Goal: Transaction & Acquisition: Purchase product/service

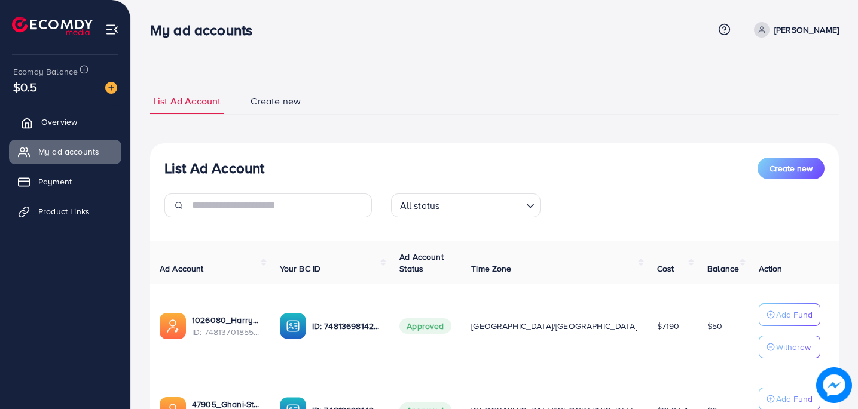
click at [81, 123] on link "Overview" at bounding box center [65, 122] width 112 height 24
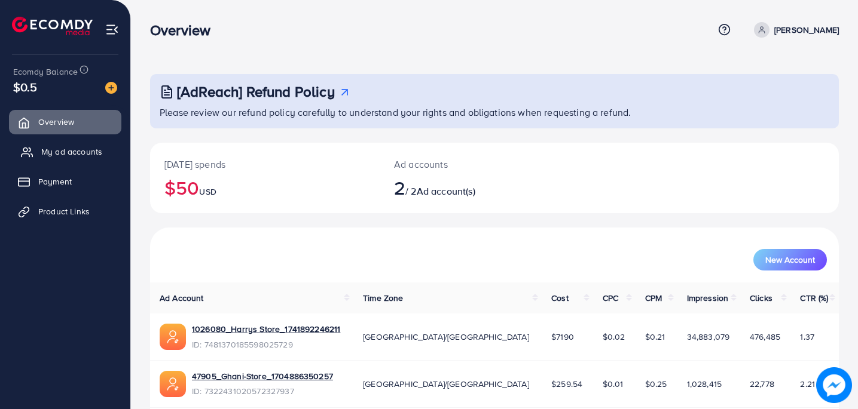
click at [69, 146] on span "My ad accounts" at bounding box center [71, 152] width 61 height 12
click at [55, 151] on span "My ad accounts" at bounding box center [71, 152] width 61 height 12
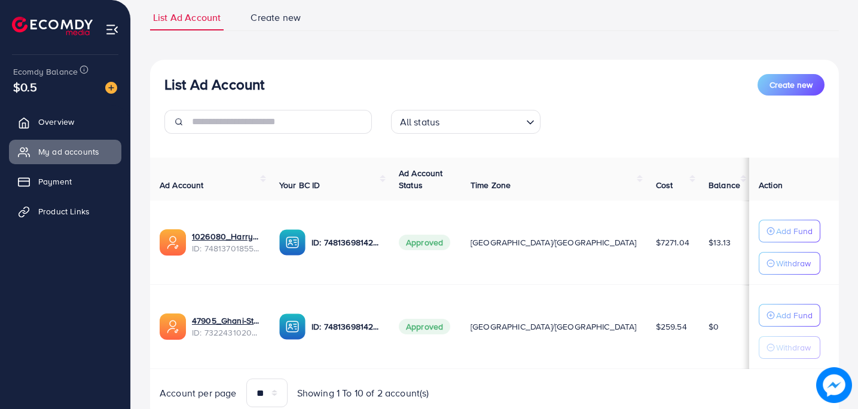
scroll to position [58, 0]
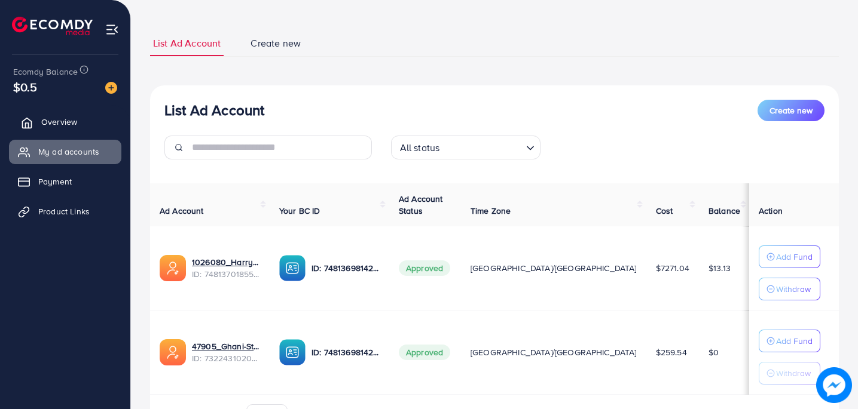
click at [78, 128] on link "Overview" at bounding box center [65, 122] width 112 height 24
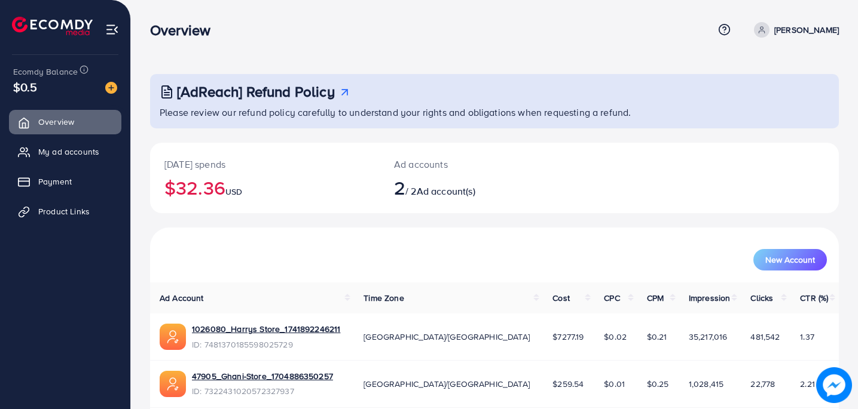
scroll to position [26, 0]
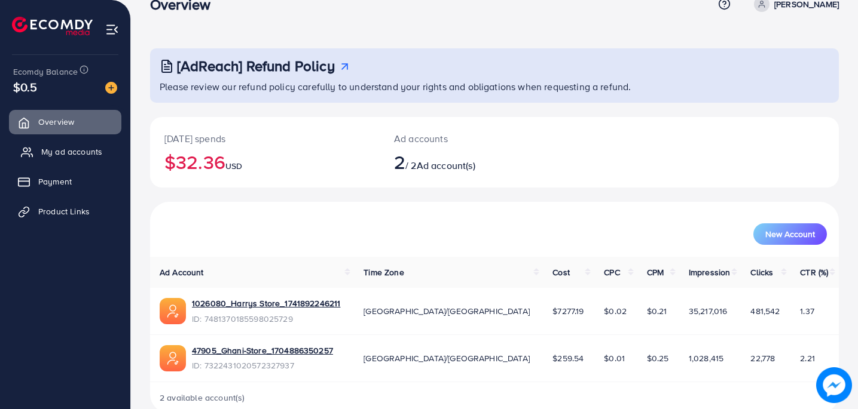
click at [62, 158] on link "My ad accounts" at bounding box center [65, 152] width 112 height 24
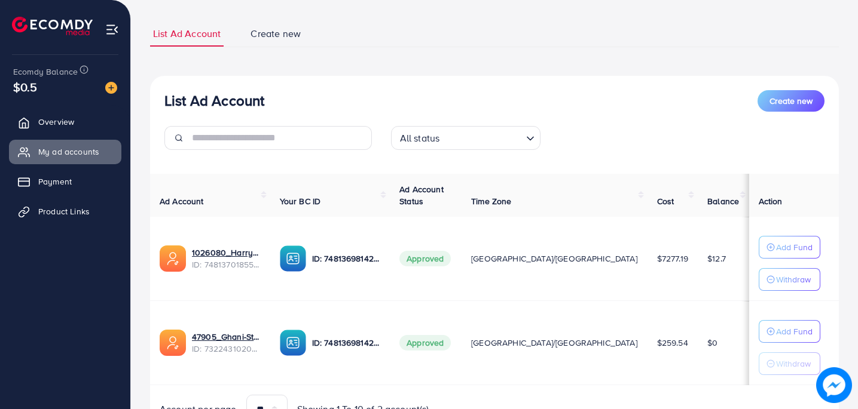
scroll to position [69, 0]
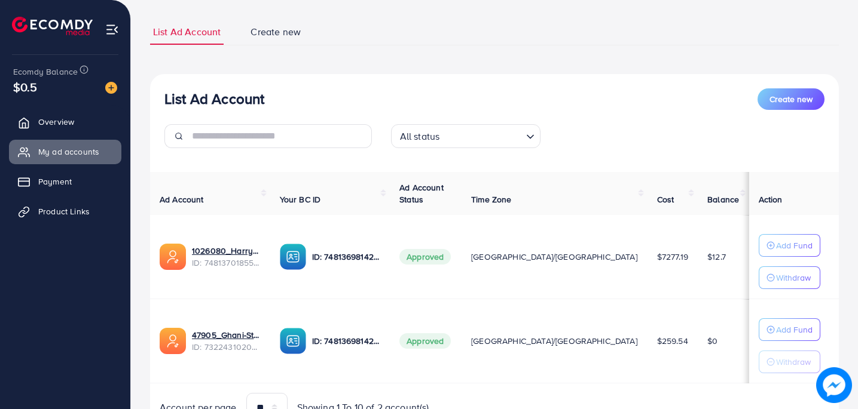
drag, startPoint x: 599, startPoint y: 257, endPoint x: 642, endPoint y: 258, distance: 42.4
click at [642, 258] on tr "1026080_Harrys Store_1741892246211 ID: 7481370185598025729 ID: 7481369814251044…" at bounding box center [494, 257] width 688 height 84
click at [114, 92] on img at bounding box center [111, 88] width 12 height 12
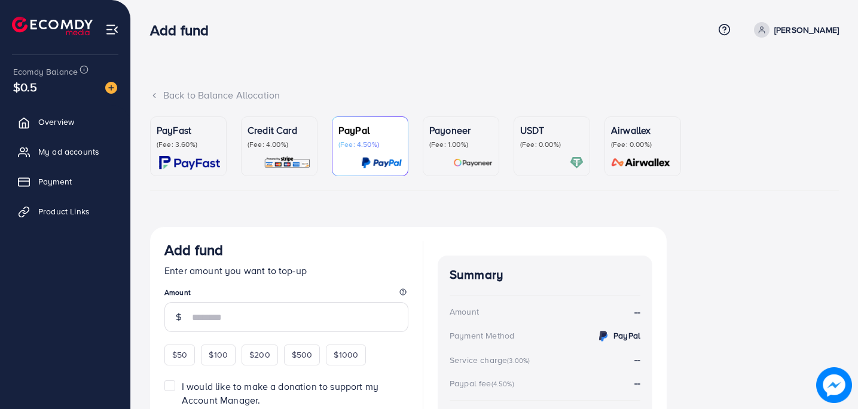
click at [200, 139] on div "PayFast (Fee: 3.60%)" at bounding box center [188, 136] width 63 height 26
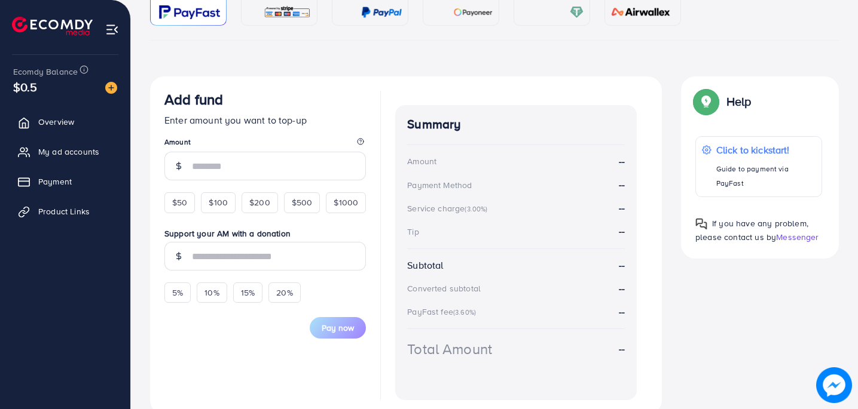
scroll to position [152, 0]
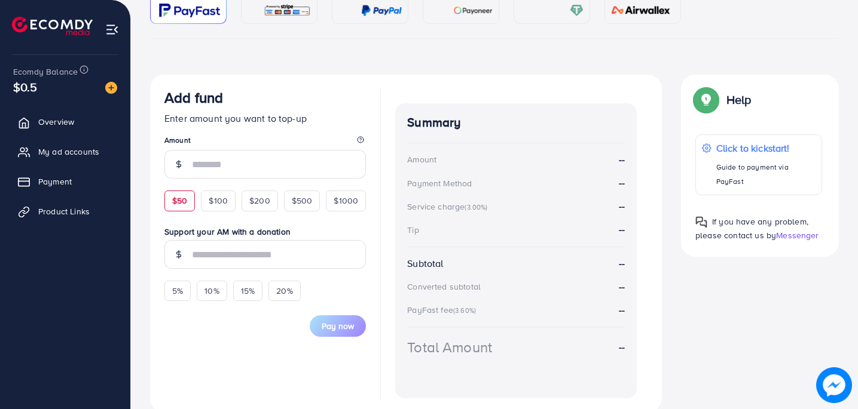
click at [176, 209] on div "$50" at bounding box center [179, 201] width 30 height 20
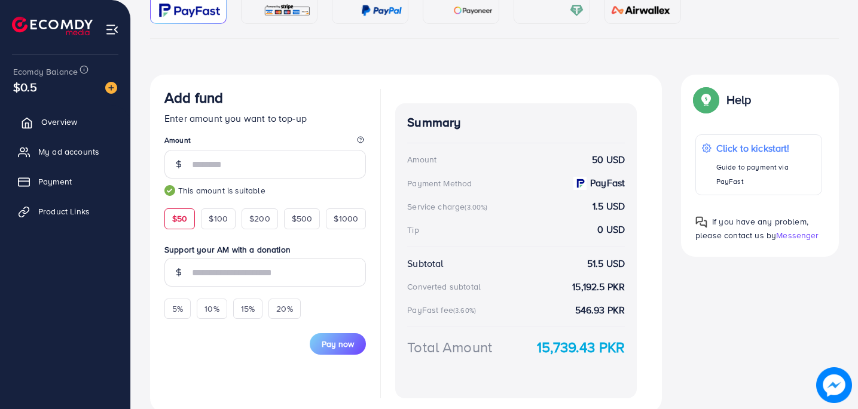
click at [56, 123] on span "Overview" at bounding box center [59, 122] width 36 height 12
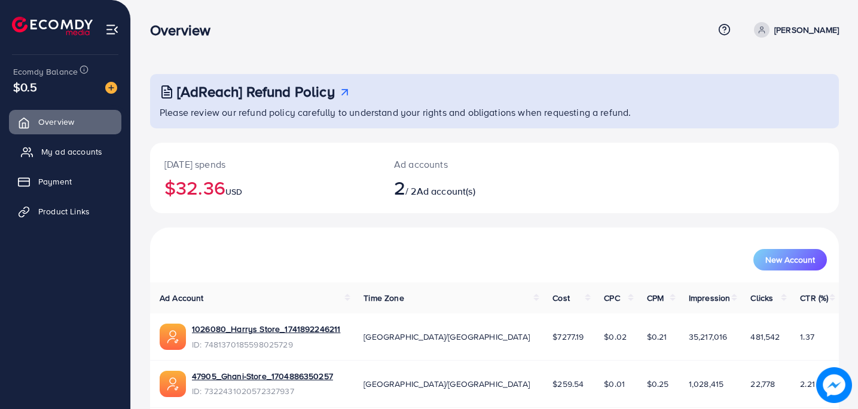
click at [57, 162] on link "My ad accounts" at bounding box center [65, 152] width 112 height 24
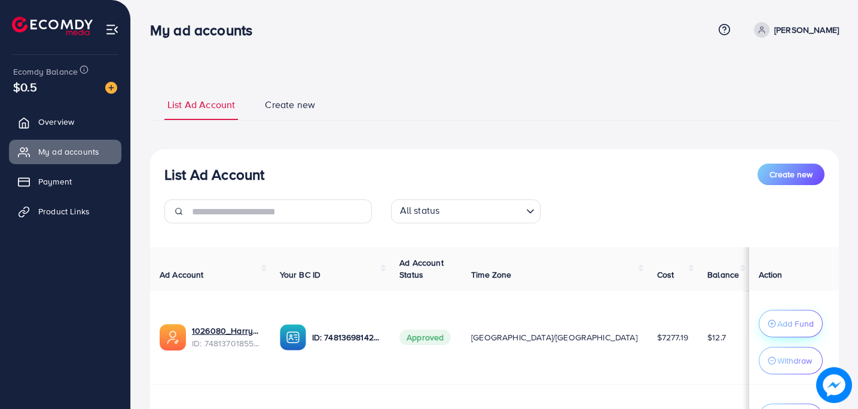
click at [777, 317] on p "Add Fund" at bounding box center [795, 324] width 36 height 14
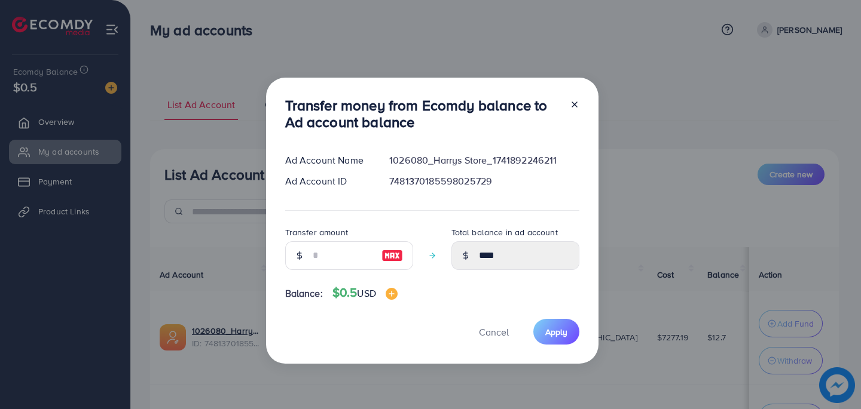
click at [372, 250] on div at bounding box center [392, 255] width 41 height 29
click at [327, 249] on input "number" at bounding box center [343, 255] width 60 height 29
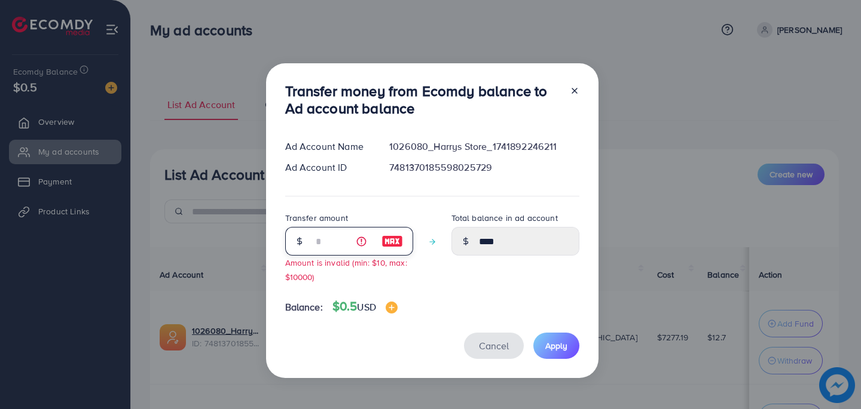
type input "**"
click at [485, 341] on span "Cancel" at bounding box center [494, 345] width 30 height 13
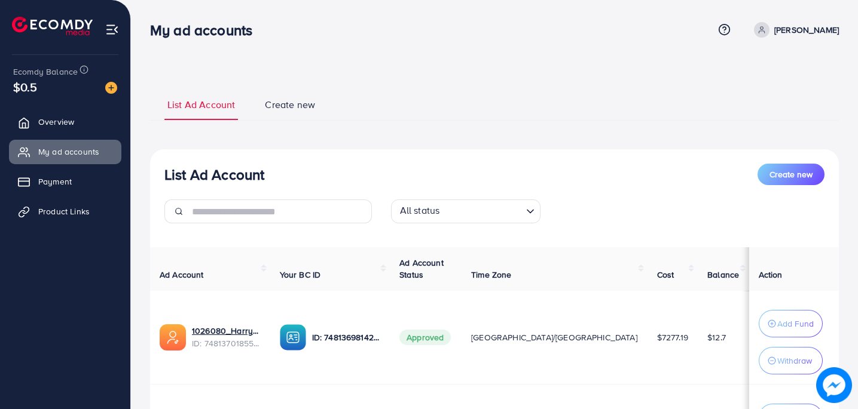
scroll to position [78, 0]
